Goal: Transaction & Acquisition: Download file/media

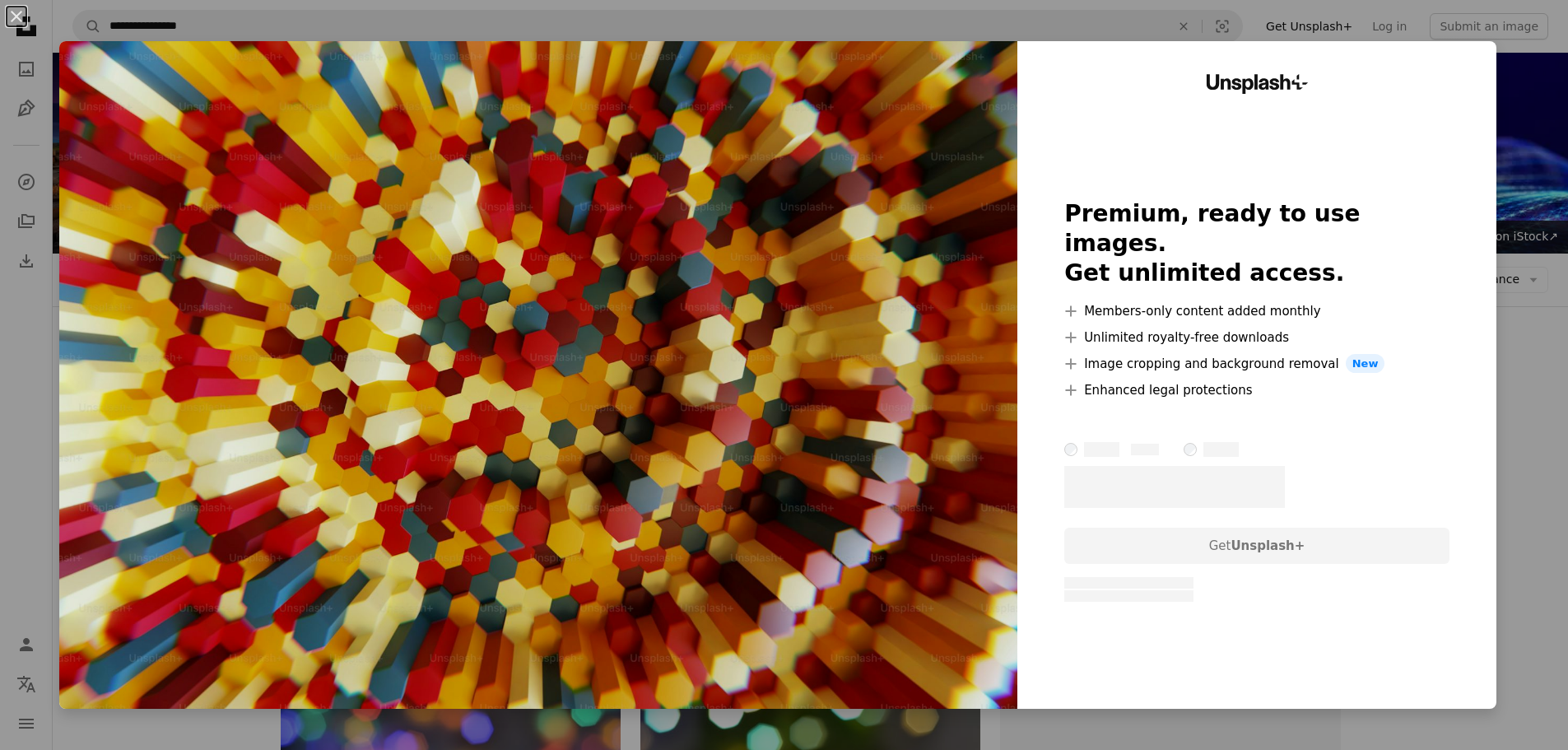
scroll to position [247, 0]
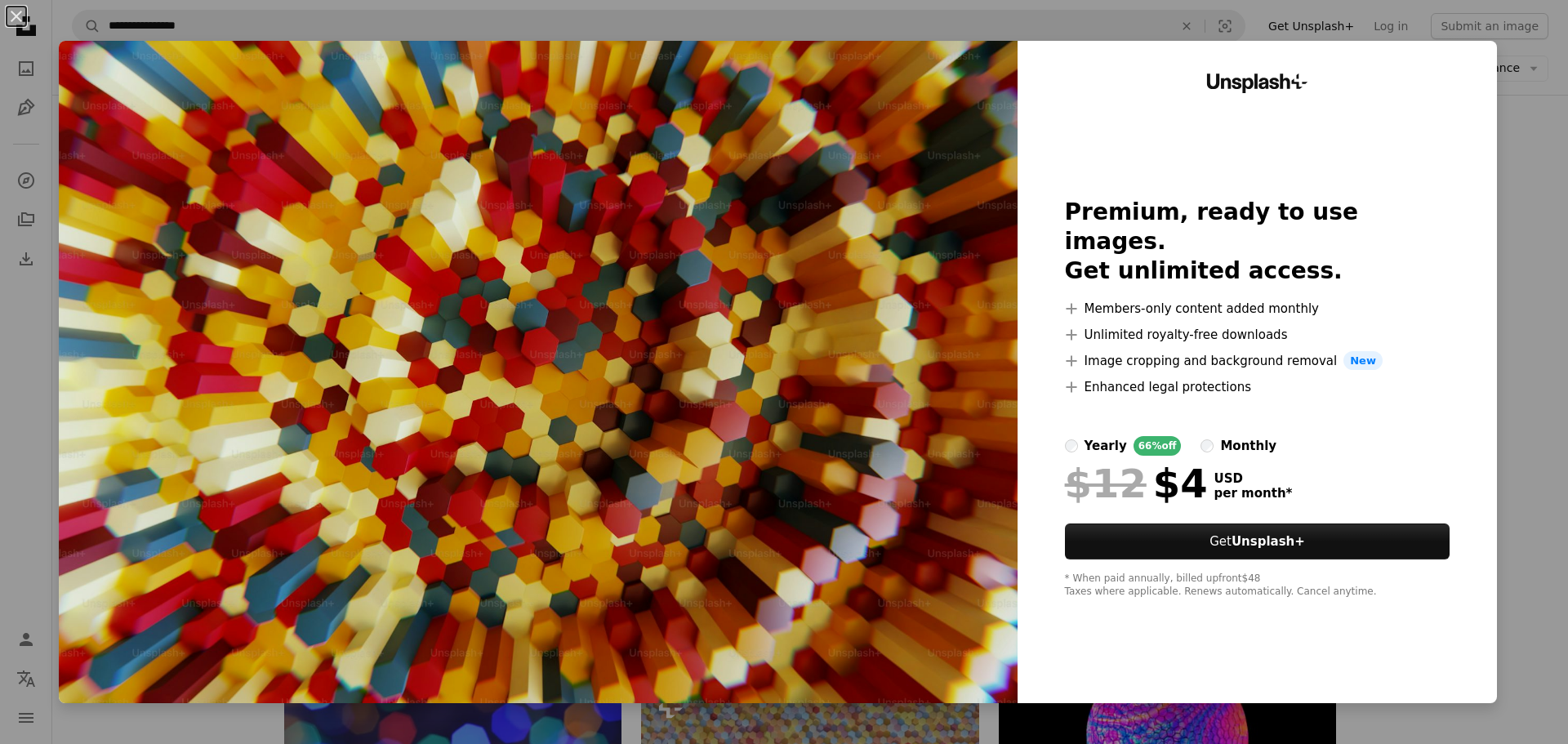
click at [1516, 295] on div "An X shape Unsplash+ Premium, ready to use images. Get unlimited access. A plus…" at bounding box center [784, 372] width 1568 height 744
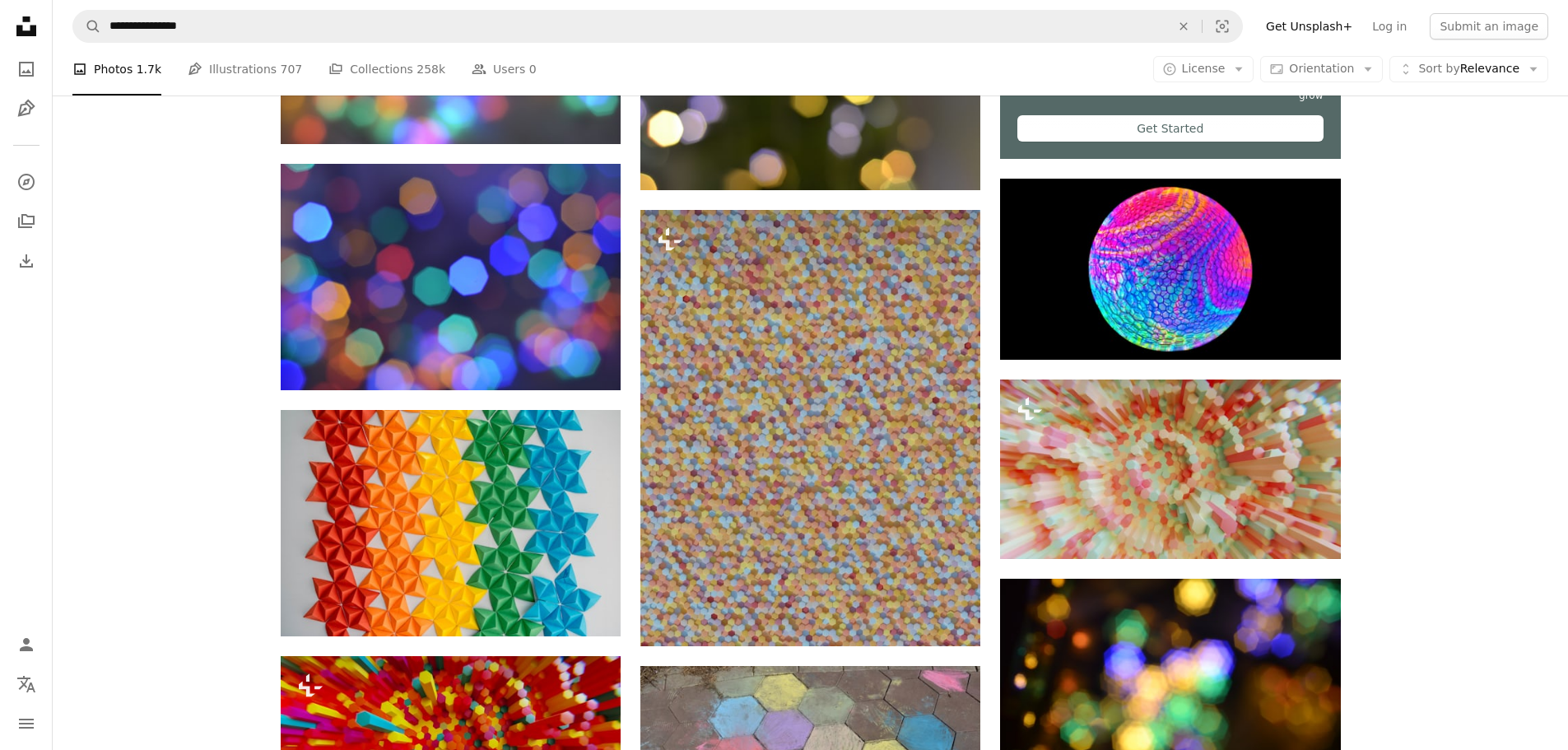
scroll to position [823, 0]
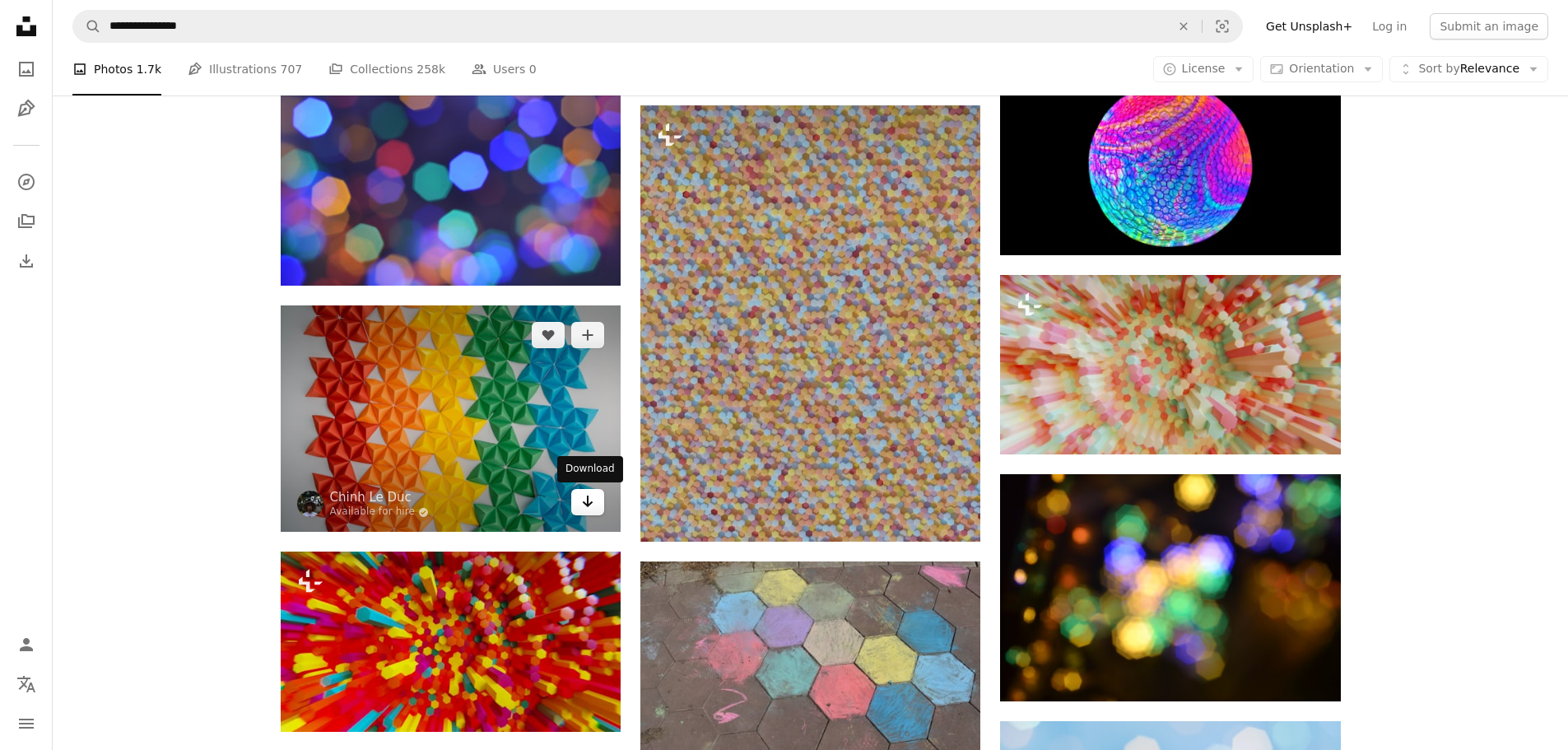
click at [589, 503] on icon "Arrow pointing down" at bounding box center [588, 502] width 13 height 20
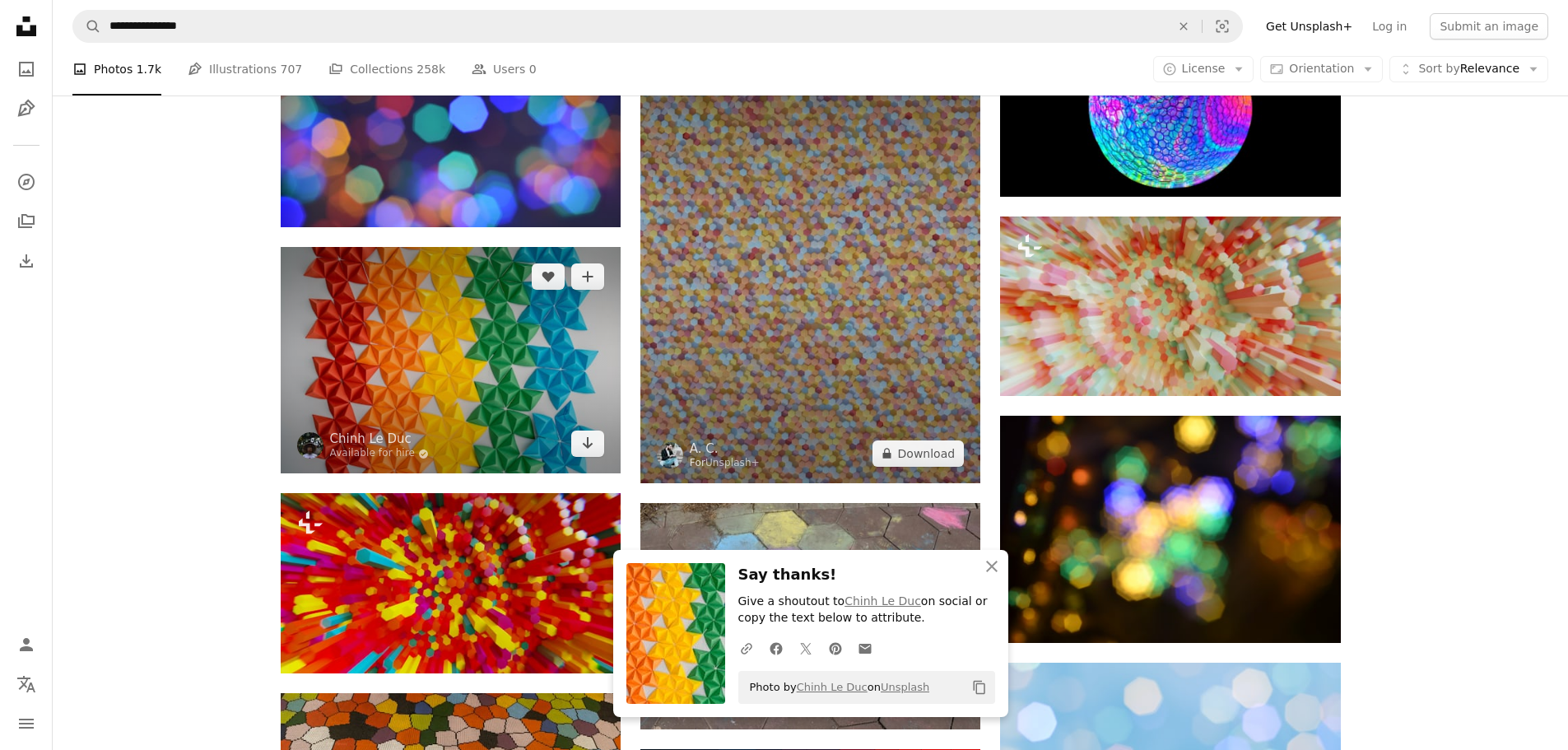
scroll to position [906, 0]
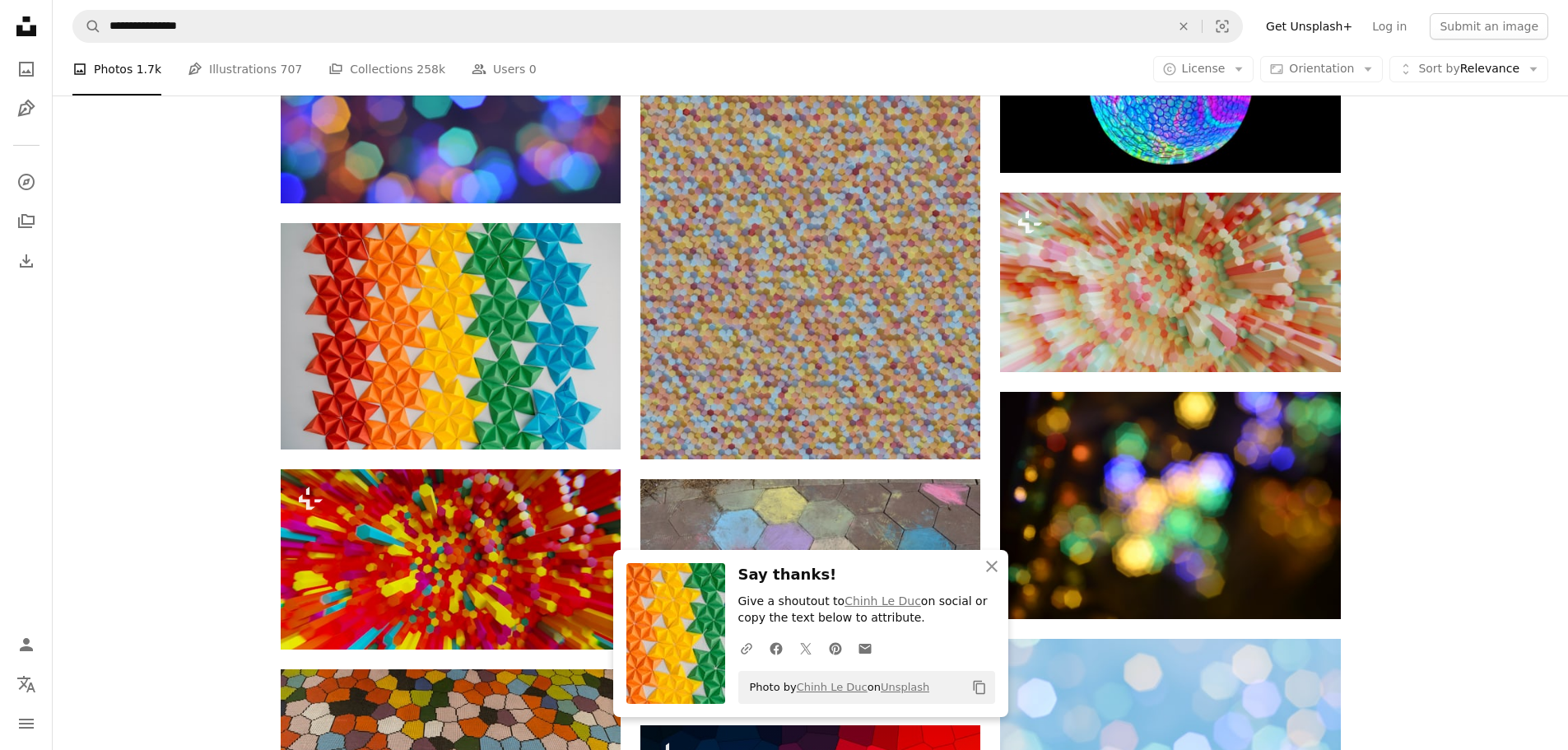
click at [1440, 537] on div "Plus sign for Unsplash+ A heart A plus sign A. C. For Unsplash+ A lock Download…" at bounding box center [810, 757] width 1515 height 2452
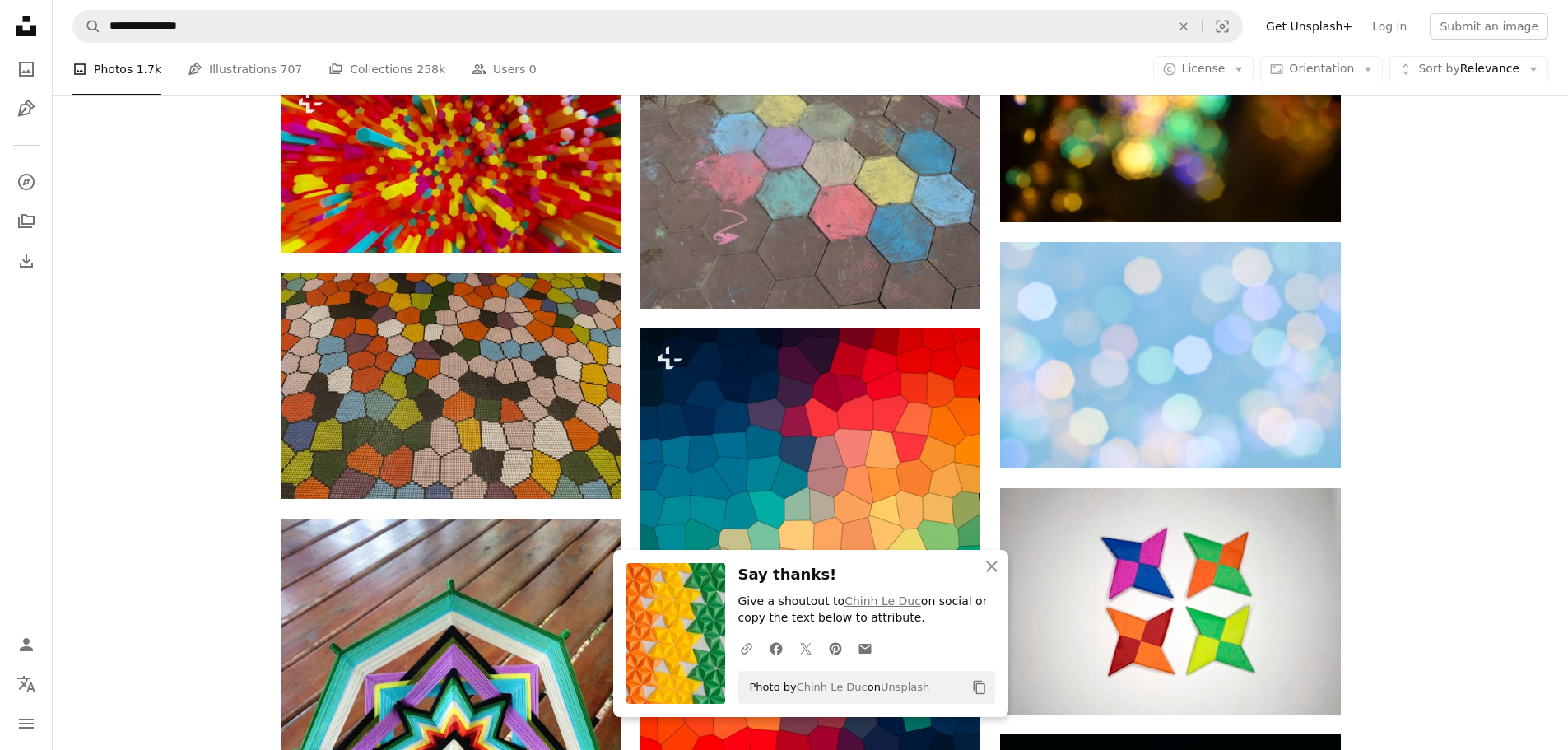
scroll to position [1317, 0]
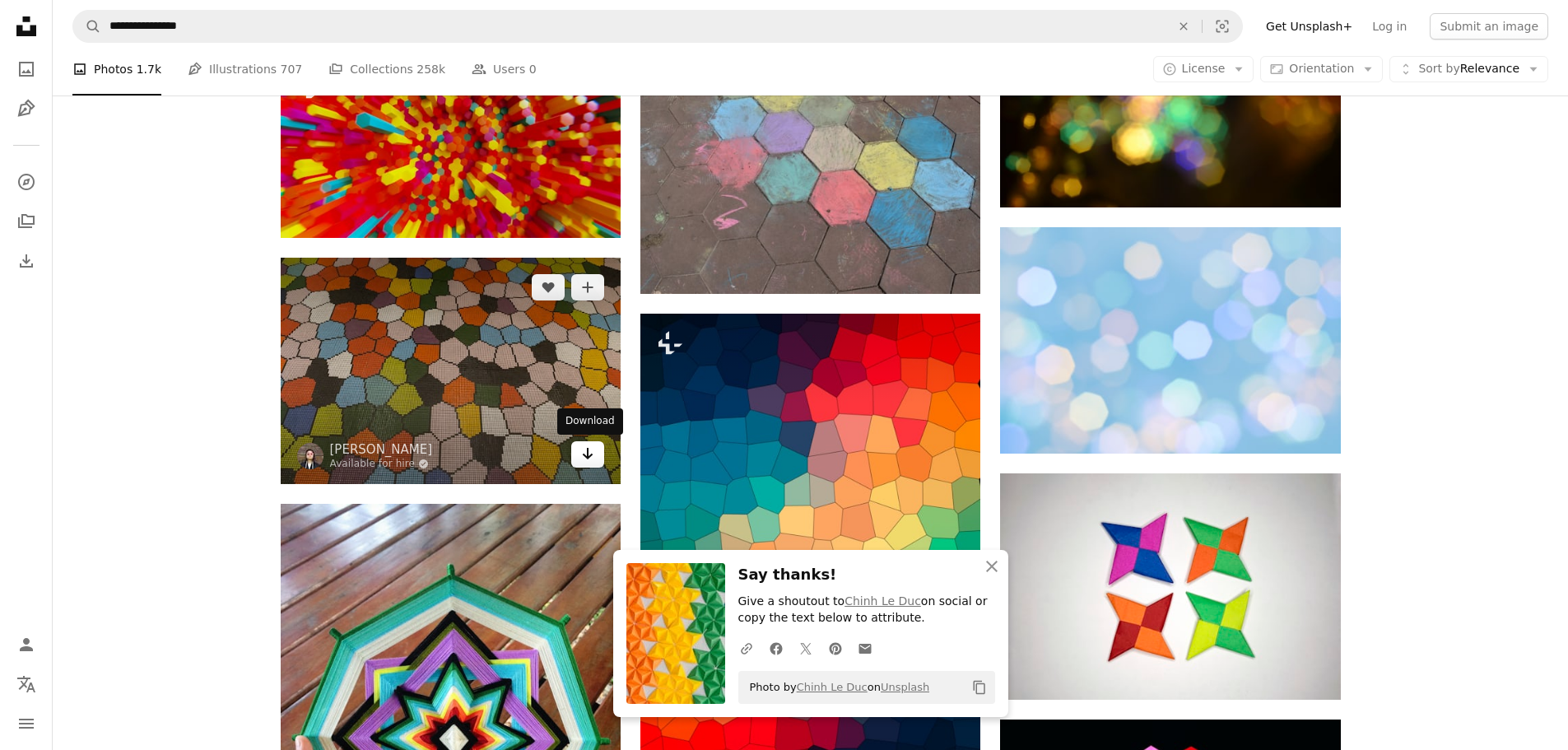
click at [579, 456] on link "Arrow pointing down" at bounding box center [587, 454] width 33 height 26
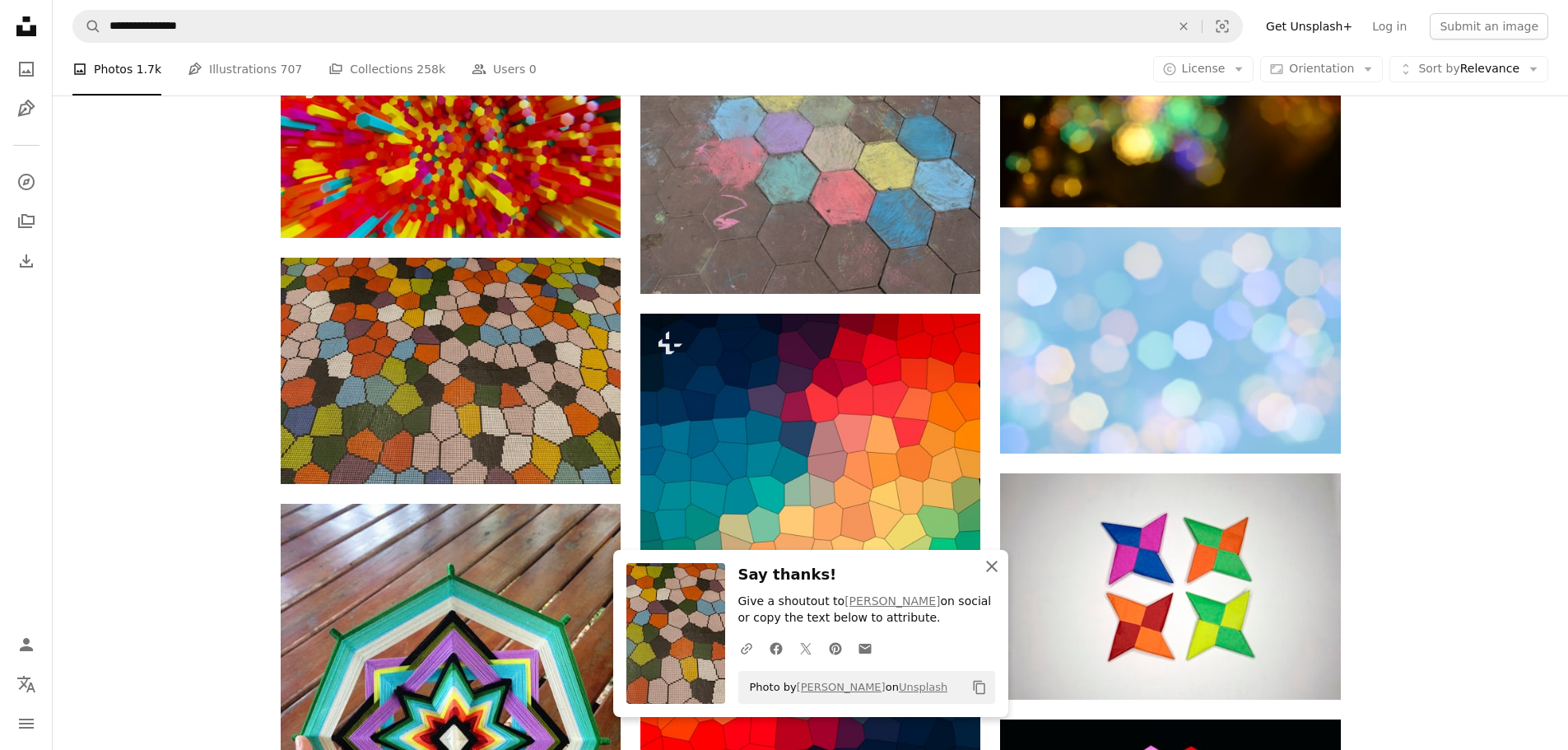
drag, startPoint x: 992, startPoint y: 564, endPoint x: 1077, endPoint y: 558, distance: 85.2
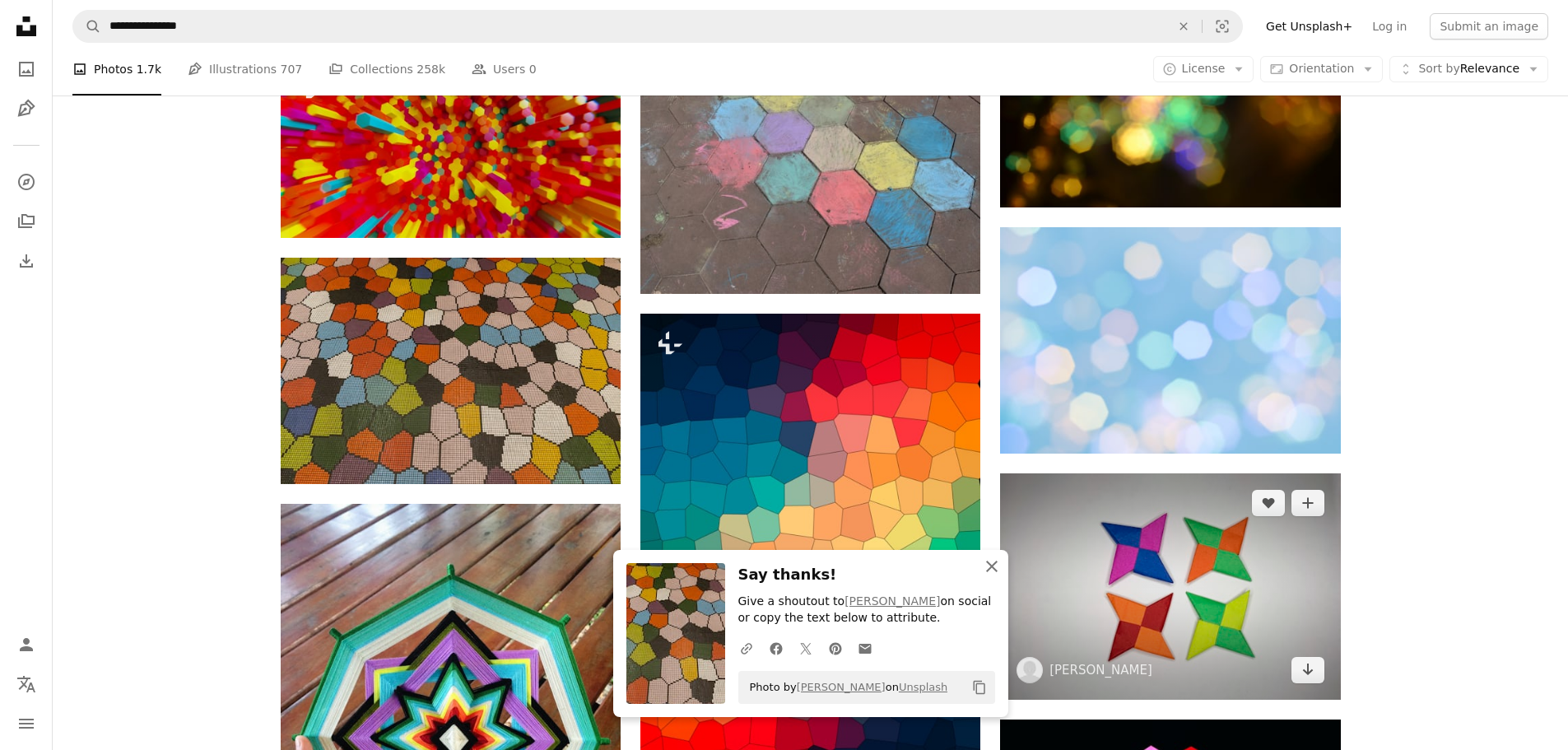
click at [992, 564] on icon "An X shape" at bounding box center [992, 566] width 20 height 20
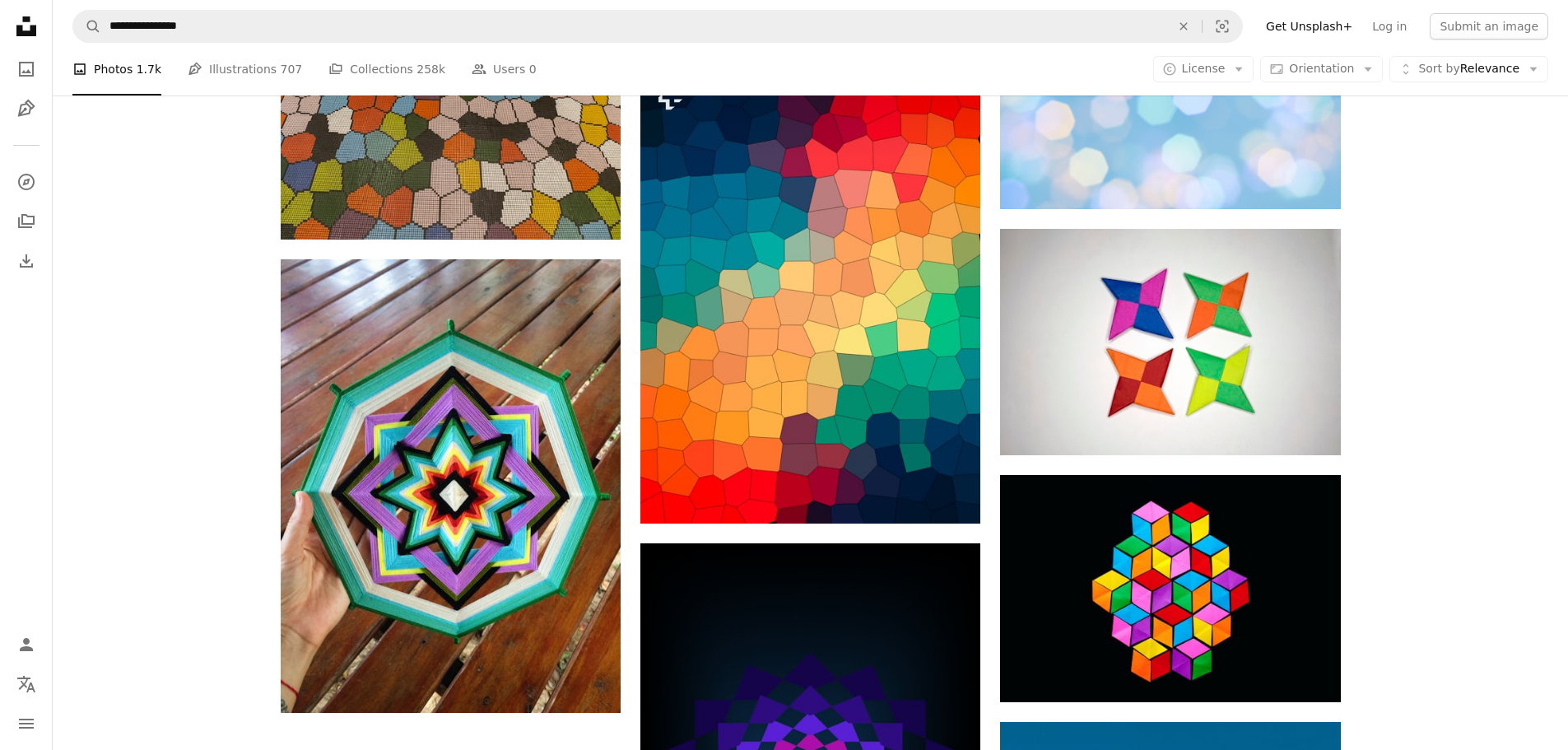
scroll to position [1565, 0]
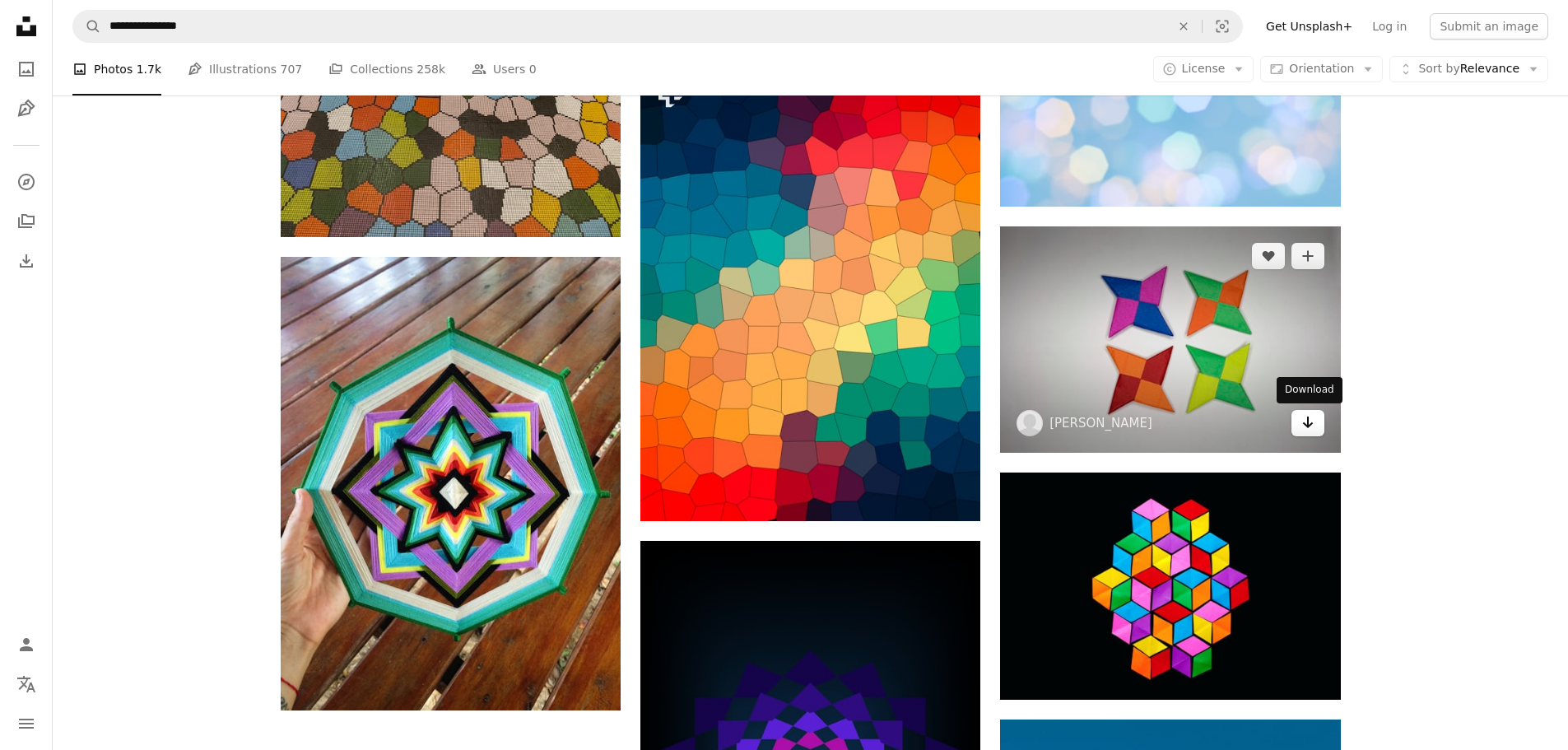
click at [1312, 422] on icon "Arrow pointing down" at bounding box center [1308, 423] width 13 height 20
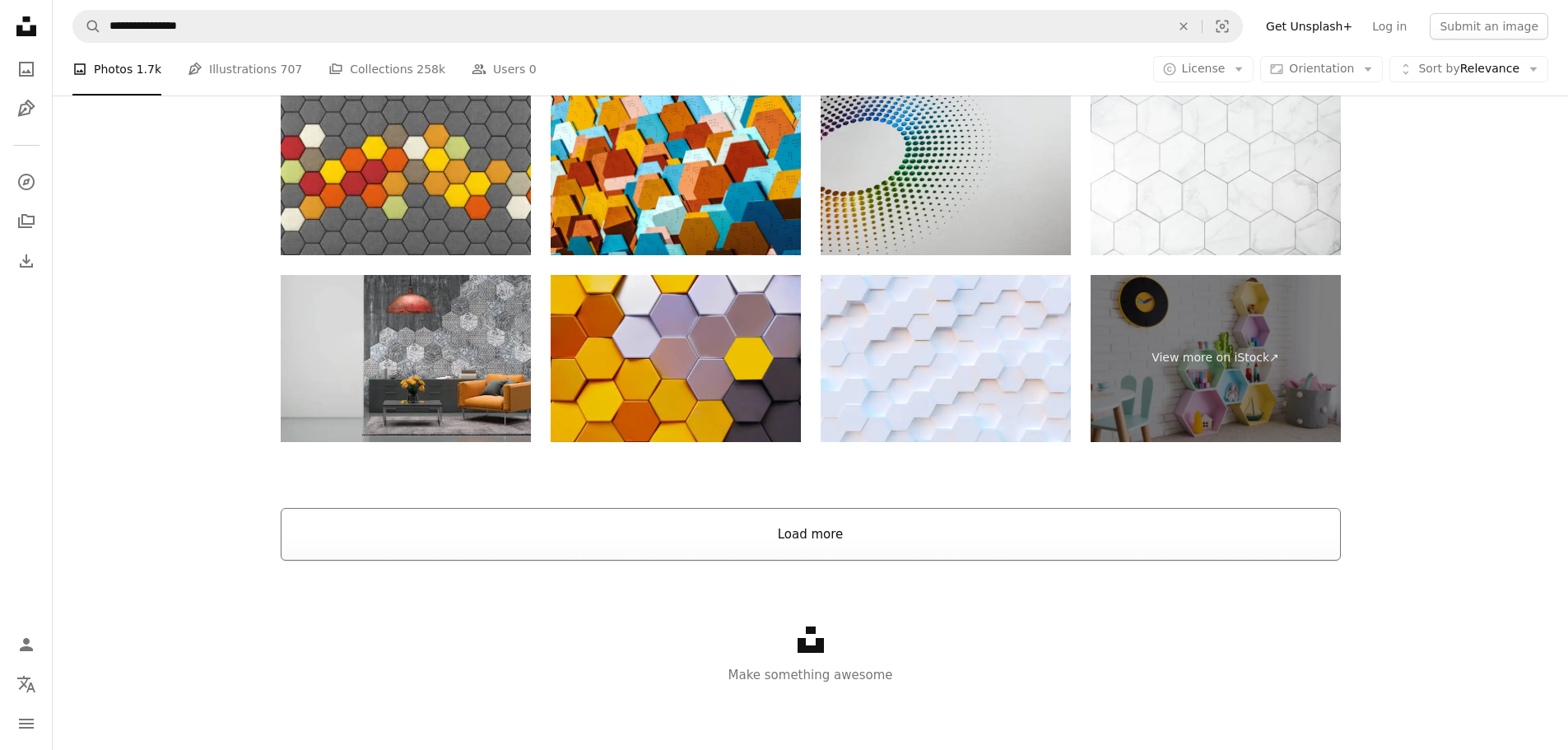
click at [771, 534] on button "Load more" at bounding box center [811, 534] width 1060 height 53
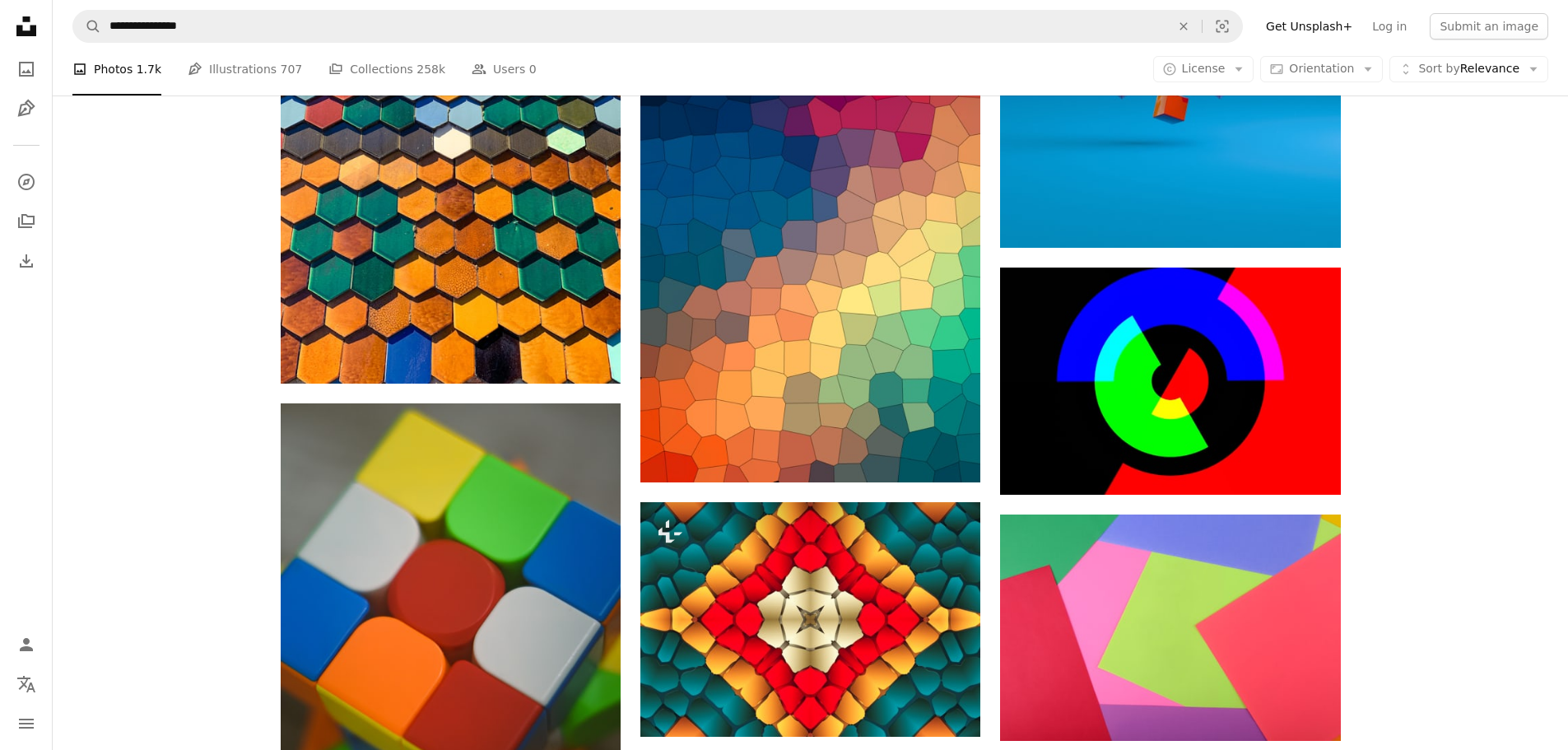
scroll to position [2545, 0]
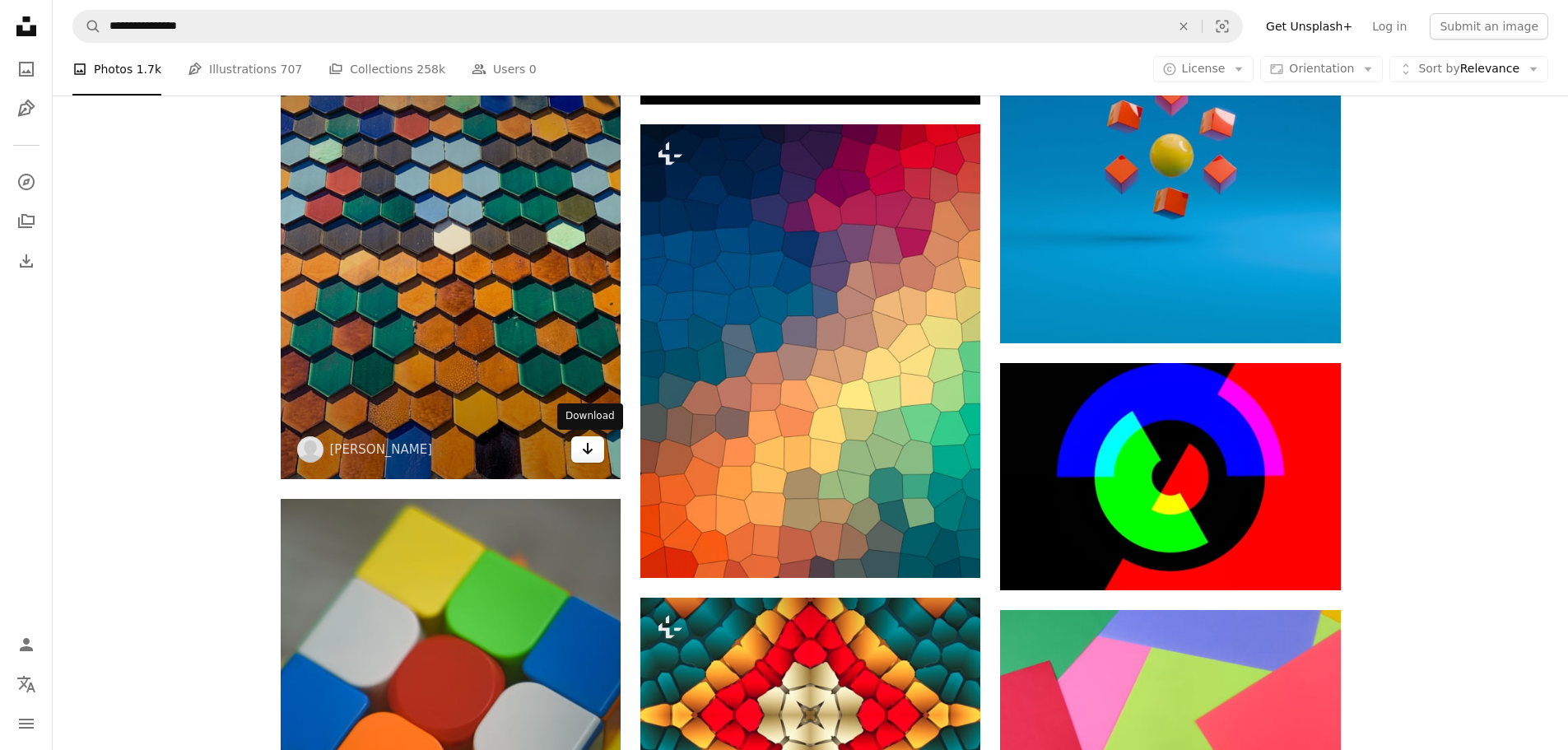
click at [586, 449] on icon "Arrow pointing down" at bounding box center [588, 449] width 13 height 20
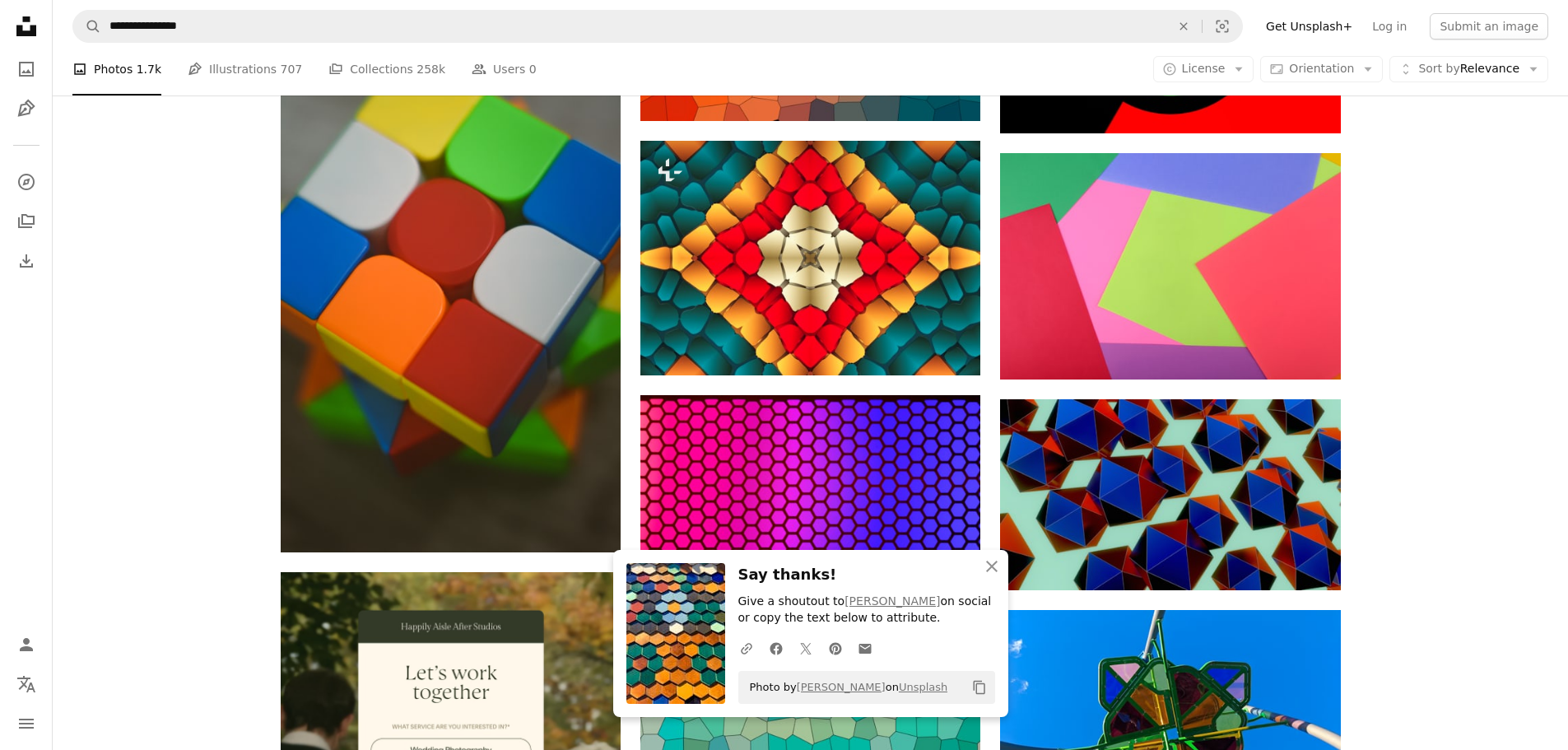
scroll to position [3039, 0]
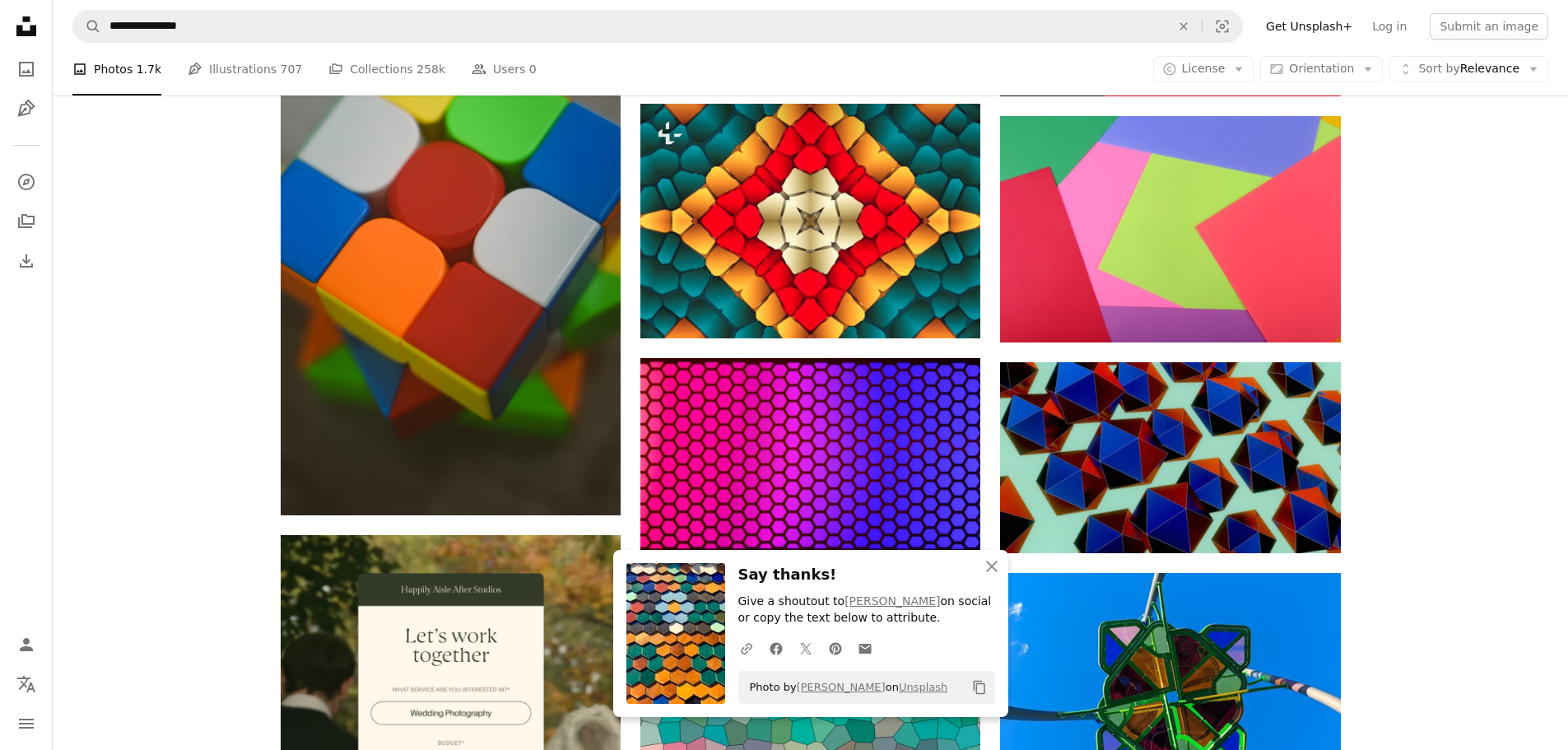
click at [990, 565] on icon "button" at bounding box center [992, 566] width 12 height 12
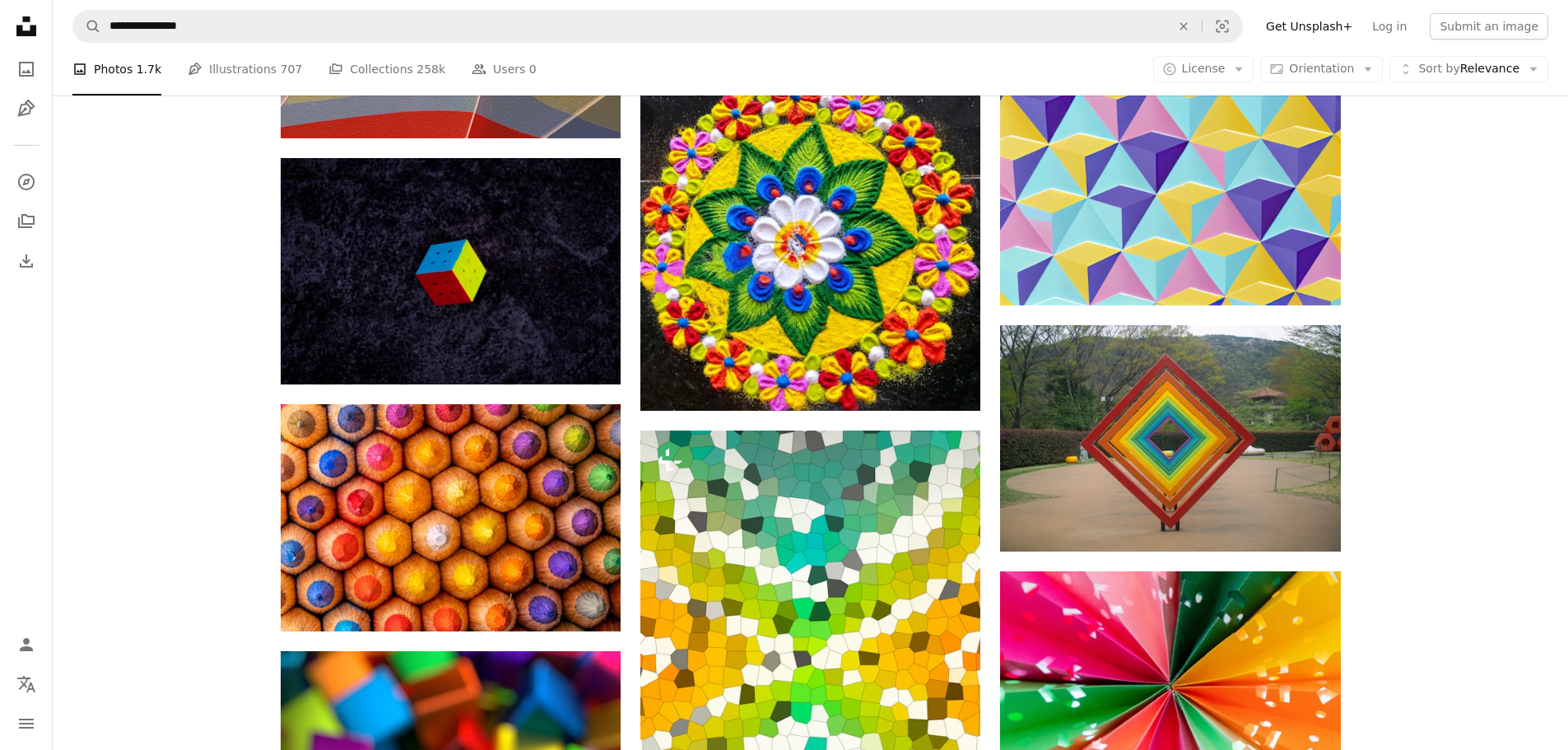
scroll to position [7156, 0]
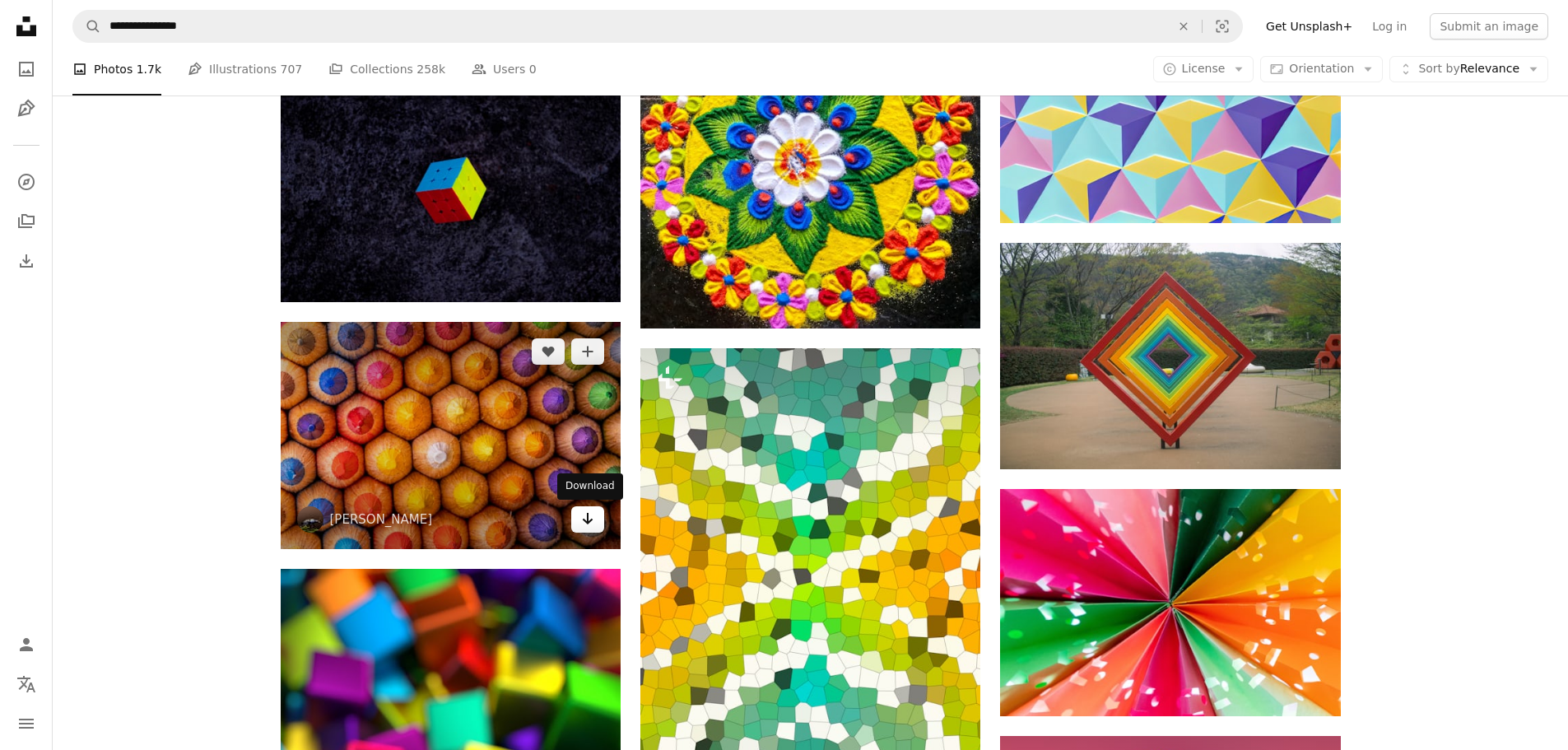
click at [589, 515] on icon "Arrow pointing down" at bounding box center [588, 519] width 13 height 20
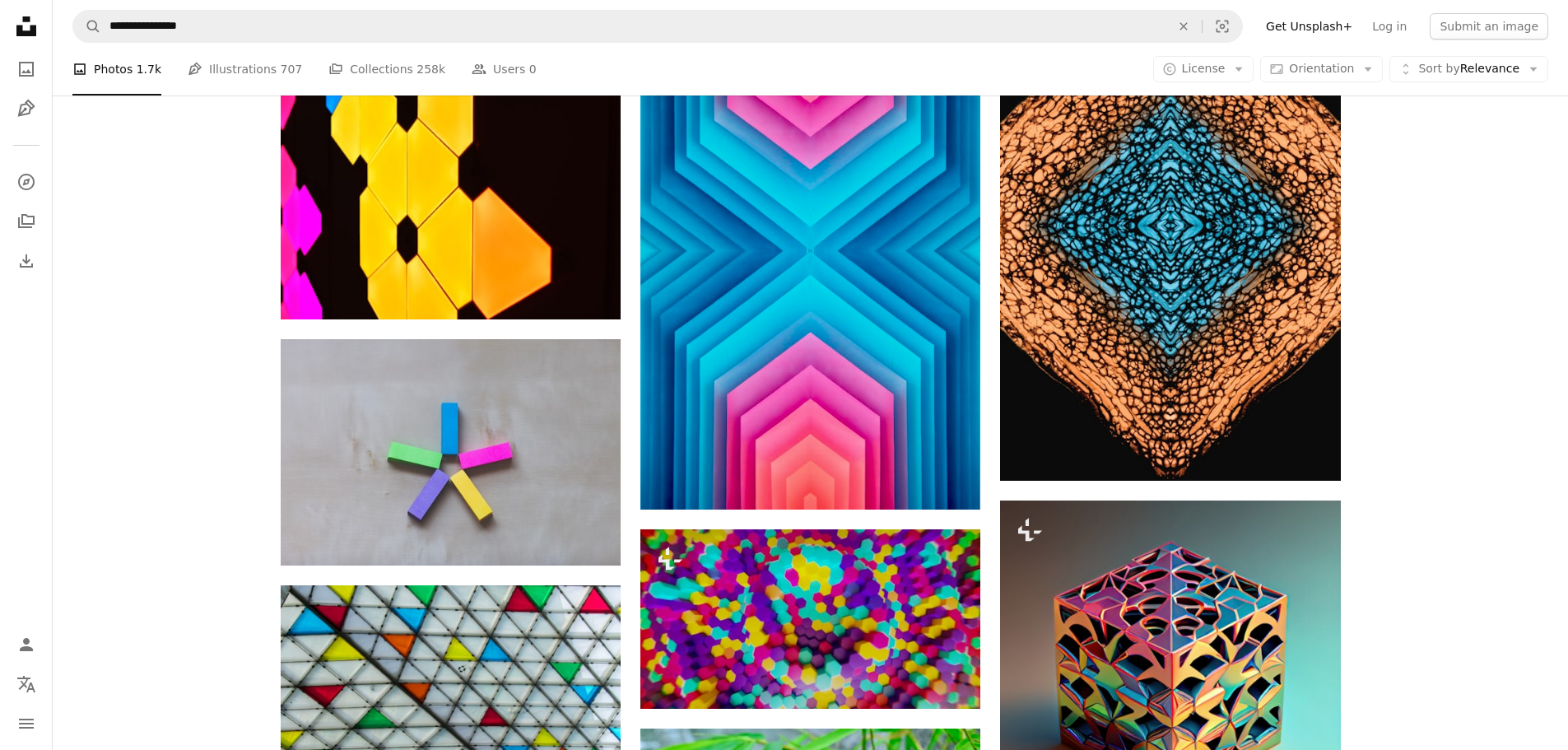
scroll to position [10532, 0]
